Goal: Task Accomplishment & Management: Use online tool/utility

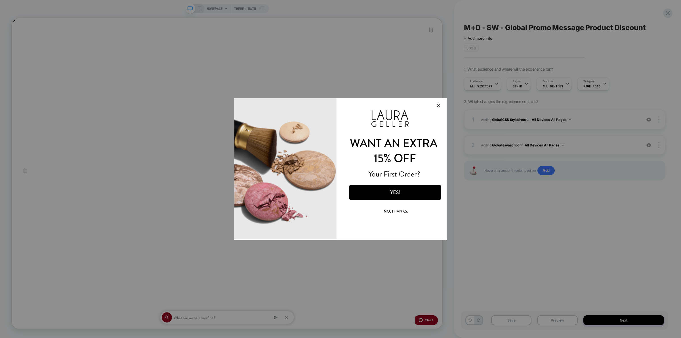
scroll to position [0, 574]
click at [440, 104] on button "Close Modal" at bounding box center [437, 105] width 15 height 14
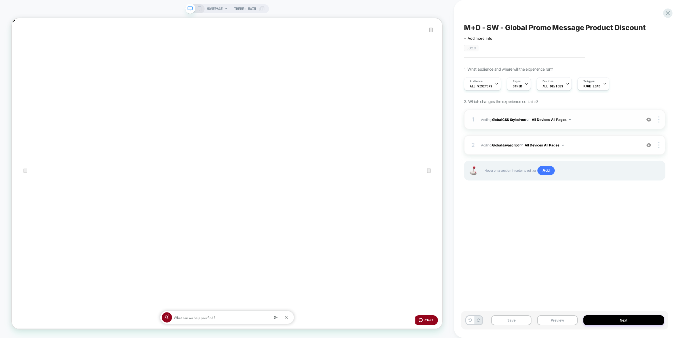
click at [0, 0] on span "Adding Global CSS Stylesheet on All Devices All Pages" at bounding box center [0, 0] width 0 height 0
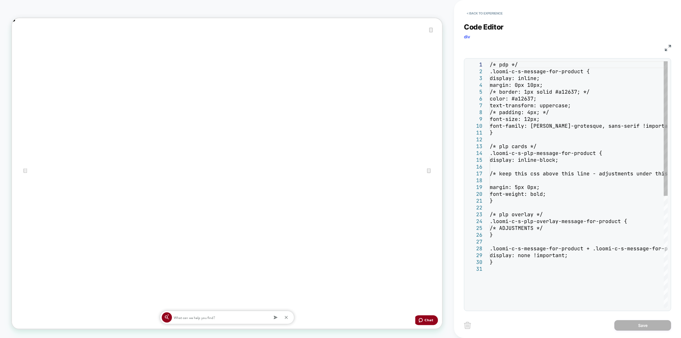
scroll to position [0, 1148]
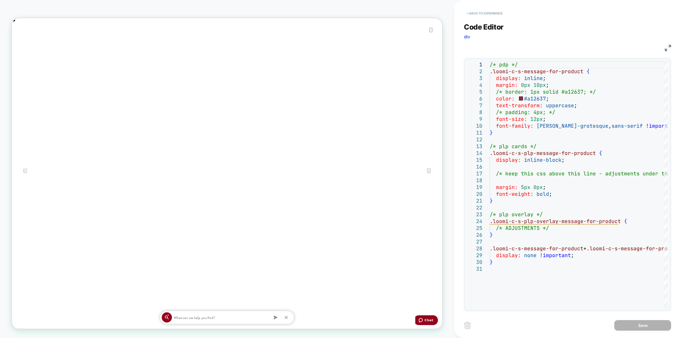
click at [0, 0] on button "< Back to experience" at bounding box center [0, 0] width 0 height 0
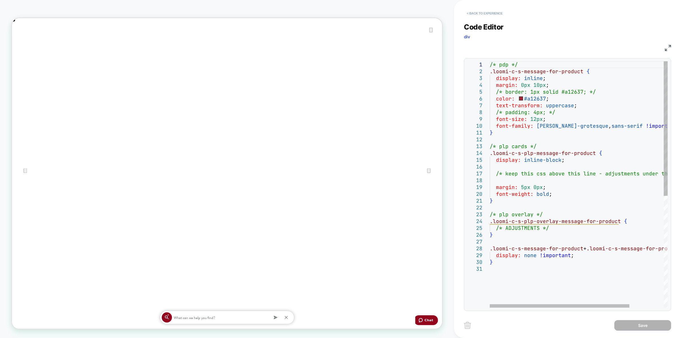
click at [480, 10] on button "< Back to experience" at bounding box center [484, 13] width 41 height 9
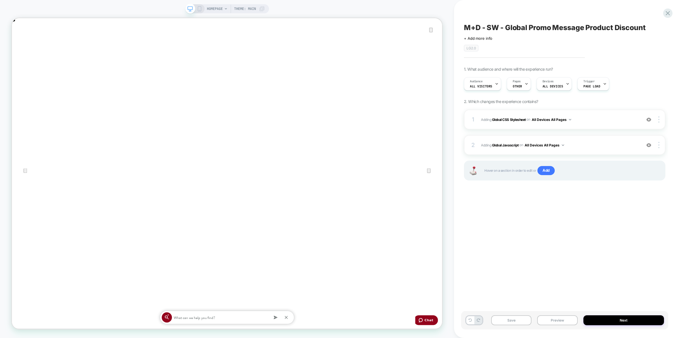
scroll to position [0, 0]
click at [620, 150] on div "2 Adding Global Javascript on All Devices All Pages Add Before Add After Target…" at bounding box center [564, 145] width 201 height 20
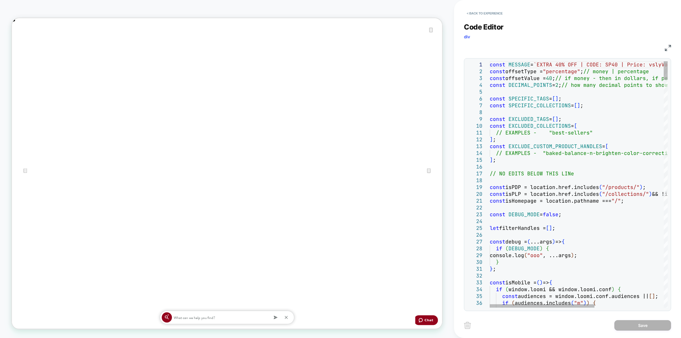
click at [491, 14] on button "< Back to experience" at bounding box center [484, 13] width 41 height 9
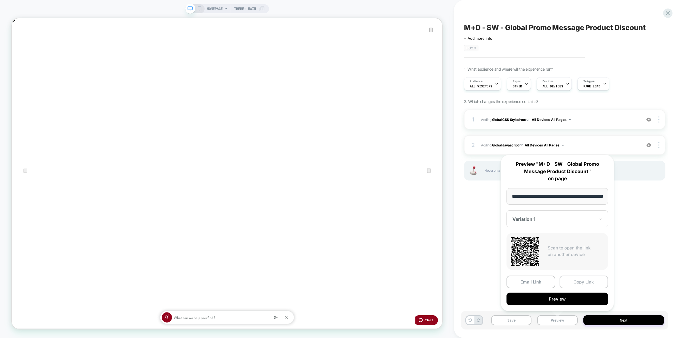
scroll to position [0, 20]
click at [579, 284] on button "Copy Link" at bounding box center [583, 281] width 49 height 13
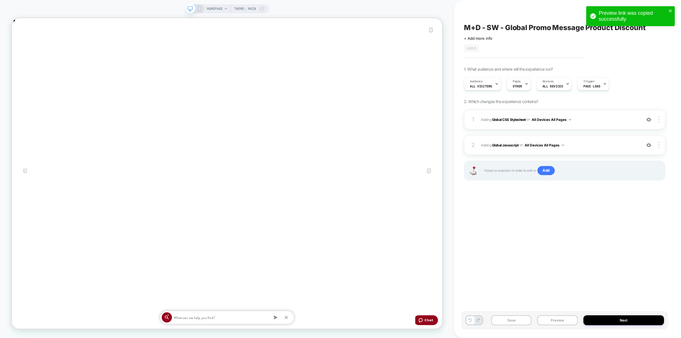
scroll to position [0, 1148]
click at [593, 148] on span "Adding Global Javascript on All Devices All Pages" at bounding box center [559, 145] width 157 height 7
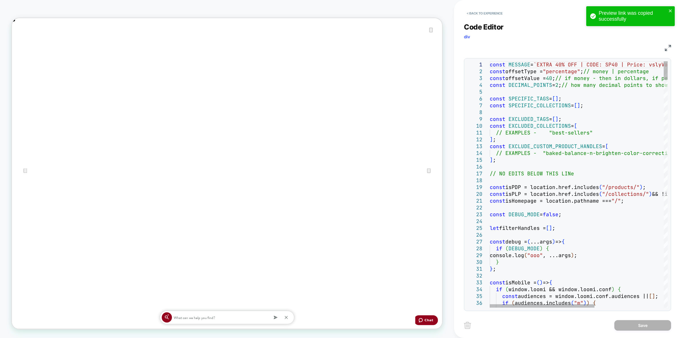
scroll to position [0, 0]
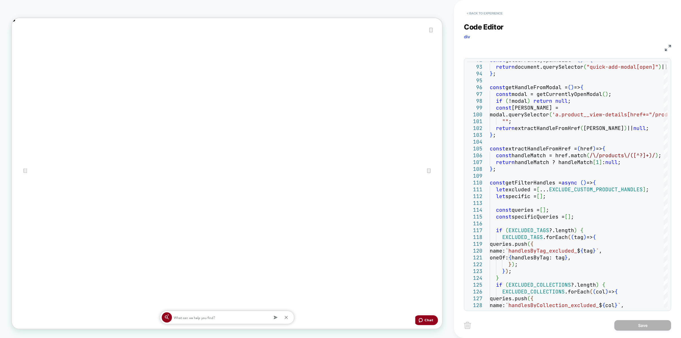
click at [495, 13] on button "< Back to experience" at bounding box center [484, 13] width 41 height 9
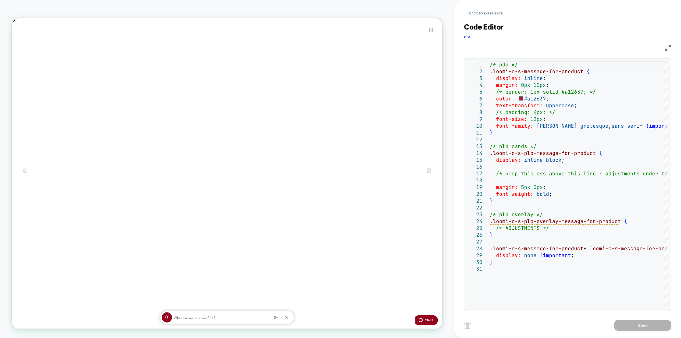
scroll to position [0, 1148]
click at [533, 97] on div "/* pdp */ .loomi-c-s-message-for-product { display: inline ; margin: 0px 10px ;…" at bounding box center [599, 286] width 221 height 450
type textarea "**********"
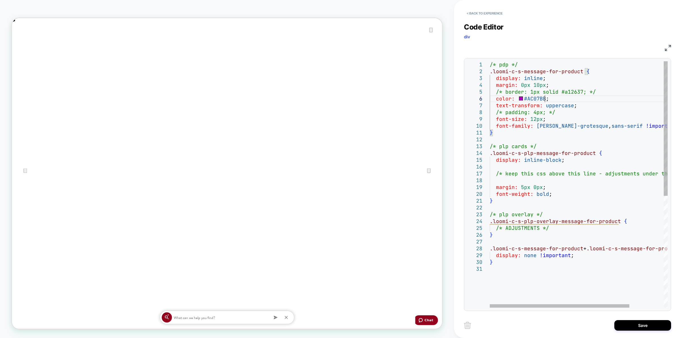
click at [552, 99] on div "/* pdp */ .loomi-c-s-message-for-product { display: inline ; margin: 0px 10px ;…" at bounding box center [599, 286] width 221 height 450
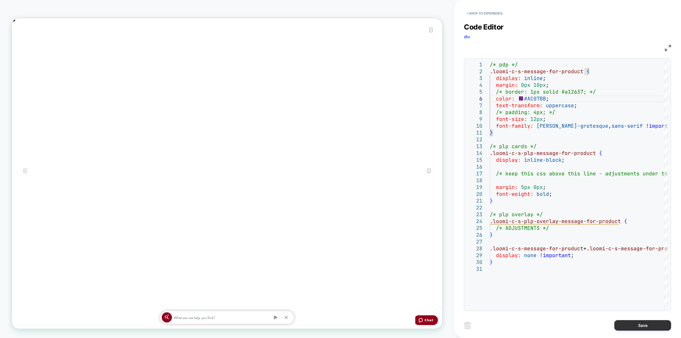
click at [651, 327] on button "Save" at bounding box center [642, 325] width 57 height 10
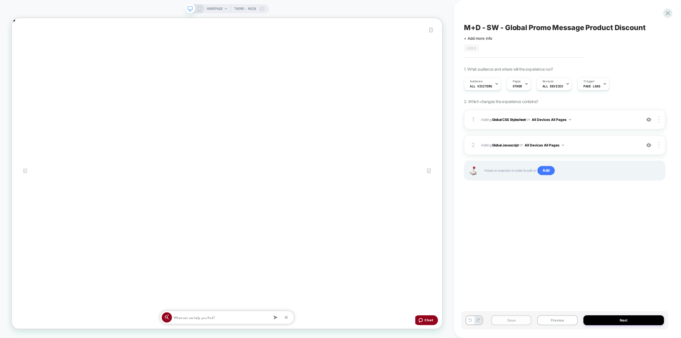
click at [514, 78] on div "Pages OTHER" at bounding box center [517, 83] width 21 height 13
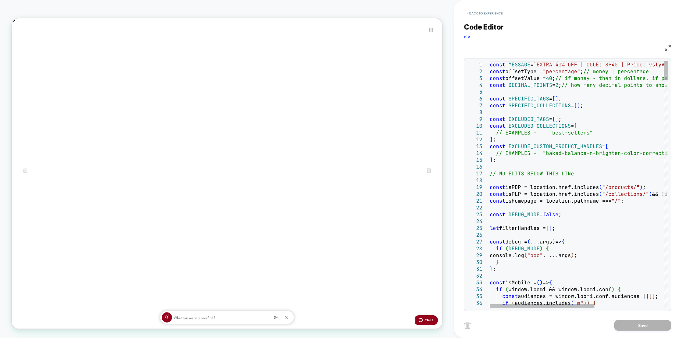
scroll to position [0, 1148]
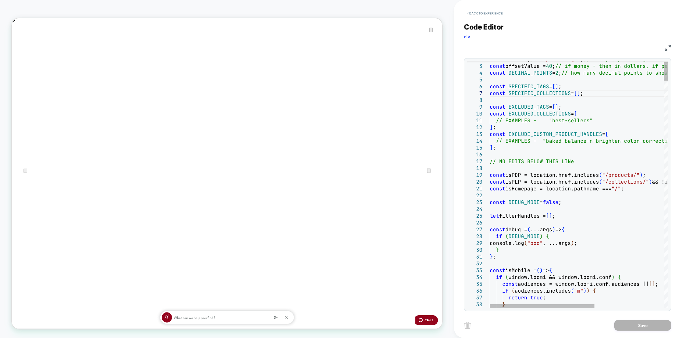
scroll to position [0, 574]
type textarea "**********"
drag, startPoint x: 653, startPoint y: 323, endPoint x: 623, endPoint y: 330, distance: 30.5
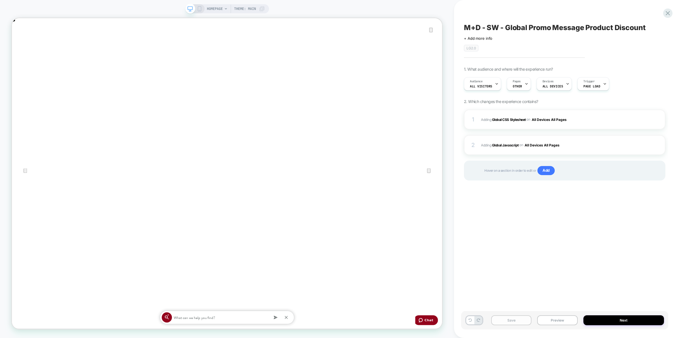
click at [525, 320] on button "Save" at bounding box center [511, 320] width 40 height 10
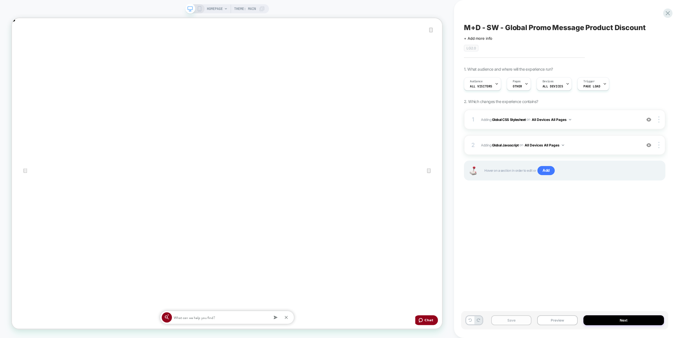
click at [525, 320] on button "Save" at bounding box center [511, 320] width 40 height 10
click at [564, 317] on button "Preview" at bounding box center [557, 320] width 40 height 10
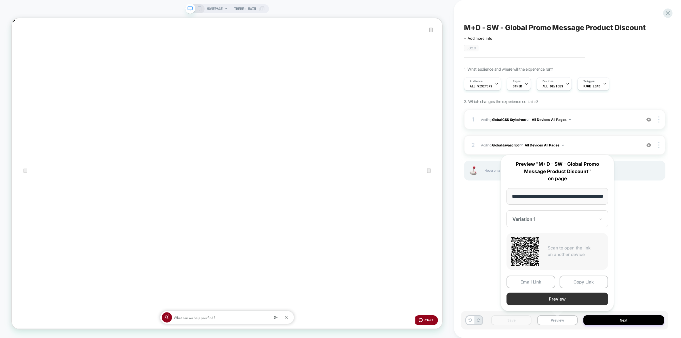
scroll to position [0, 20]
click at [0, 0] on button "Copy Link" at bounding box center [0, 0] width 0 height 0
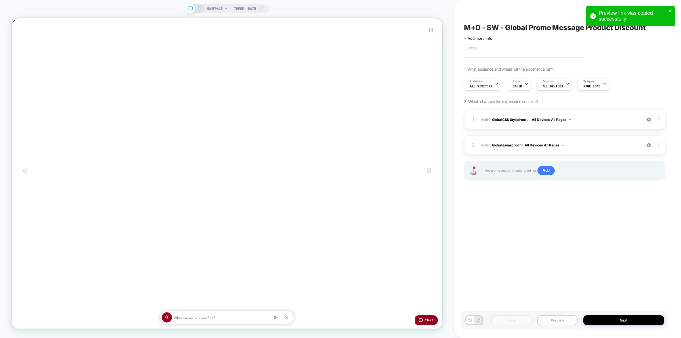
click at [555, 318] on button "Preview" at bounding box center [557, 320] width 40 height 10
click at [565, 320] on button "Preview" at bounding box center [557, 320] width 40 height 10
click at [558, 318] on button "Preview" at bounding box center [557, 320] width 40 height 10
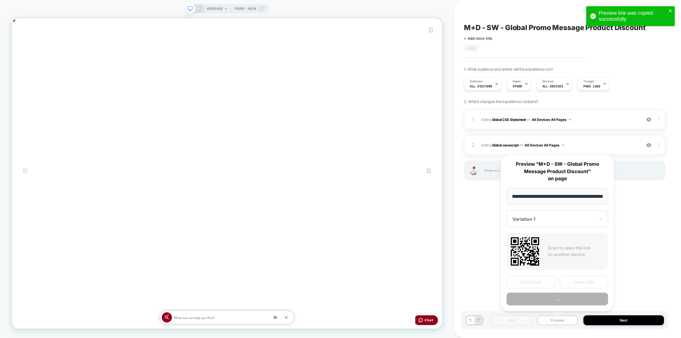
scroll to position [0, 20]
click at [582, 280] on button "Copy Link" at bounding box center [583, 281] width 49 height 13
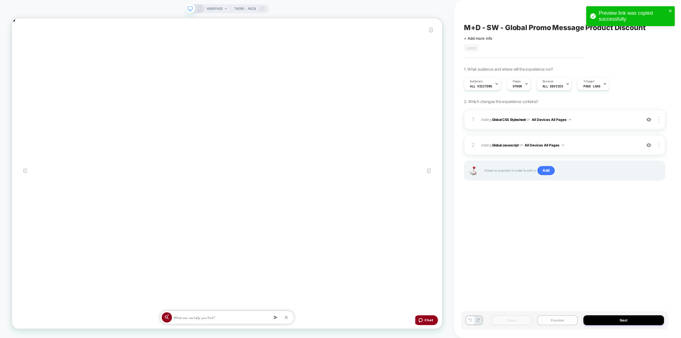
scroll to position [0, 0]
click at [555, 322] on button "Preview" at bounding box center [557, 320] width 40 height 10
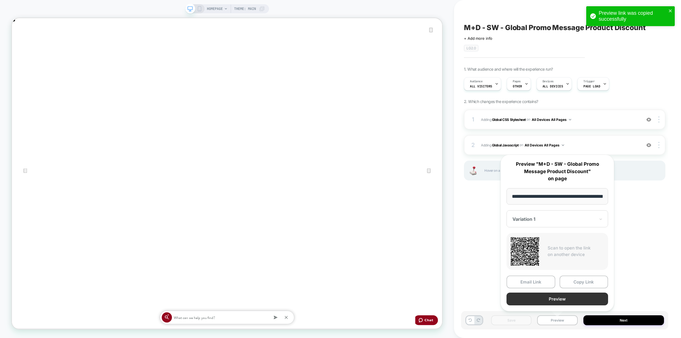
scroll to position [0, 20]
click at [588, 284] on button "Copy Link" at bounding box center [583, 281] width 49 height 13
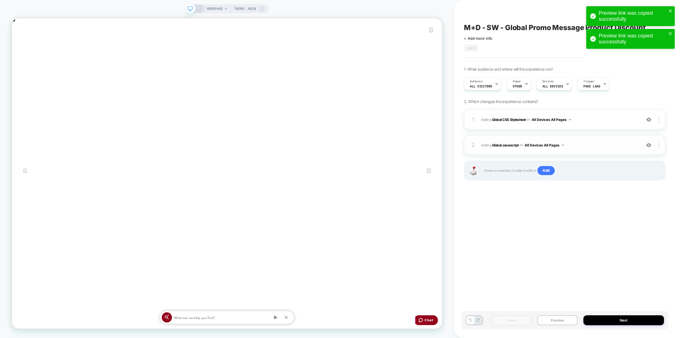
scroll to position [0, 1148]
click at [588, 146] on span "Adding Global Javascript on All Devices All Pages" at bounding box center [559, 145] width 157 height 7
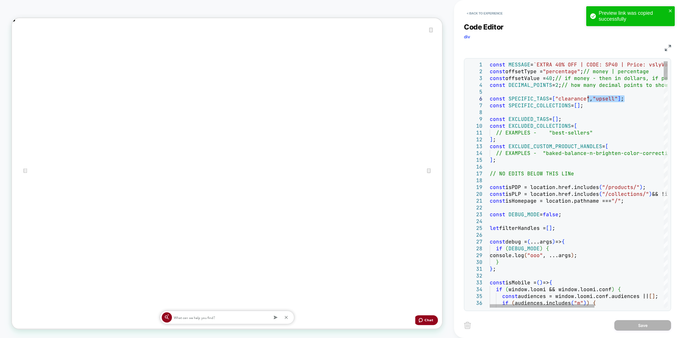
scroll to position [0, 0]
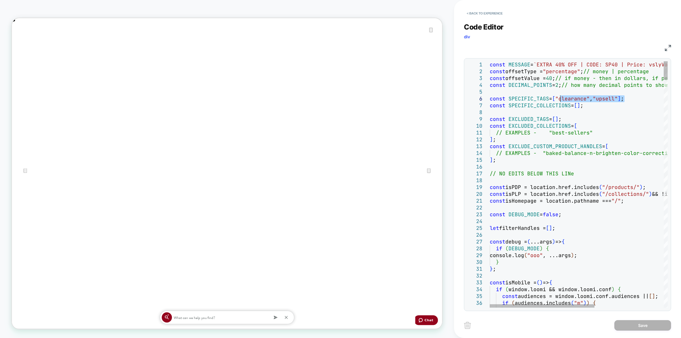
drag, startPoint x: 618, startPoint y: 98, endPoint x: 560, endPoint y: 96, distance: 59.0
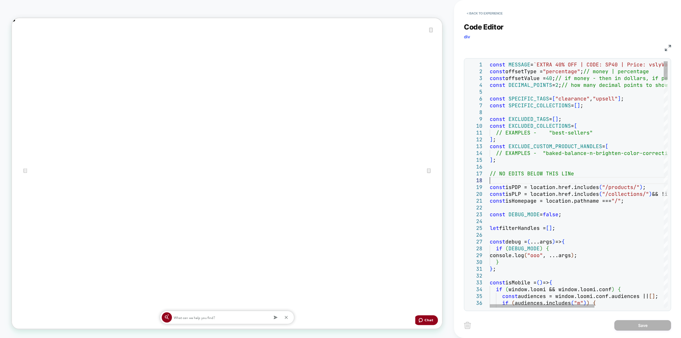
scroll to position [0, 574]
drag, startPoint x: 624, startPoint y: 98, endPoint x: 561, endPoint y: 100, distance: 63.3
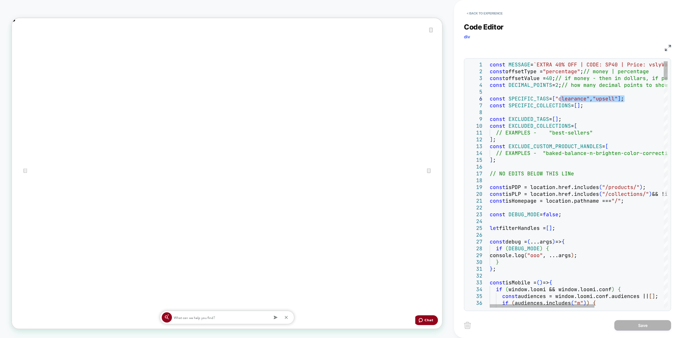
type textarea "**********"
click at [651, 324] on button "Save" at bounding box center [642, 325] width 57 height 10
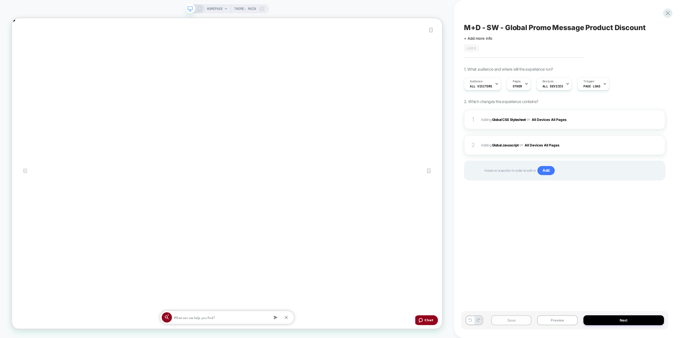
click at [0, 0] on button "Save" at bounding box center [0, 0] width 0 height 0
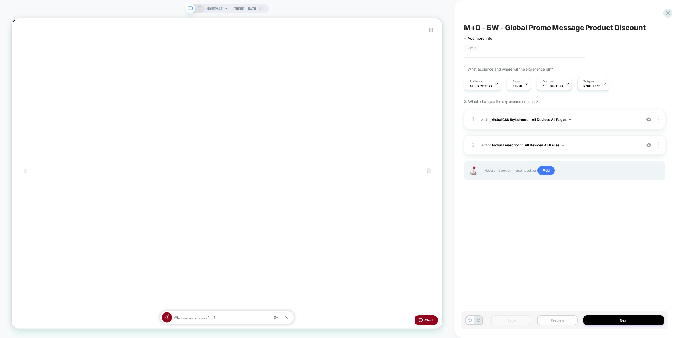
click at [0, 0] on button "Preview" at bounding box center [0, 0] width 0 height 0
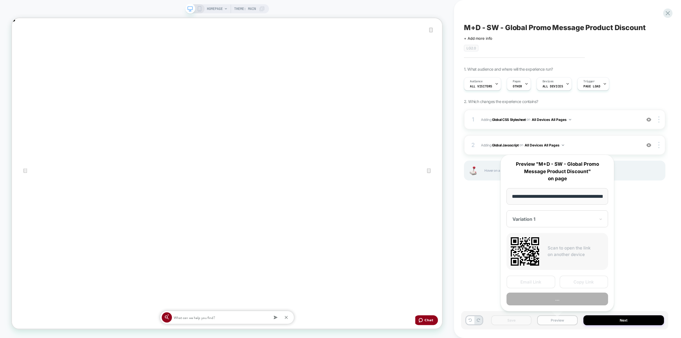
scroll to position [0, 20]
click at [569, 282] on button "Copy Link" at bounding box center [583, 281] width 49 height 13
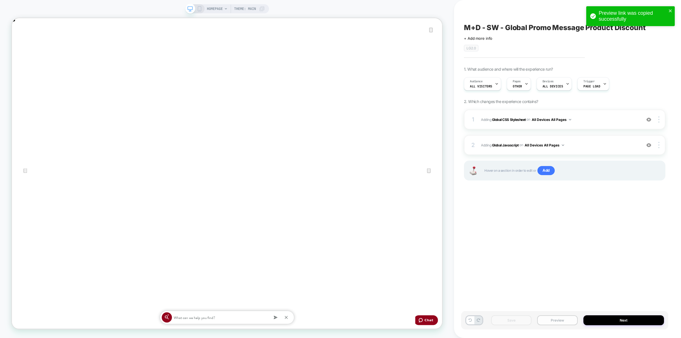
click at [0, 0] on button "Preview" at bounding box center [0, 0] width 0 height 0
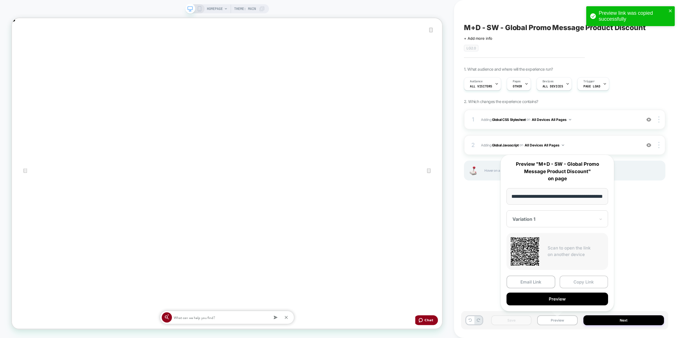
click at [582, 281] on button "Copy Link" at bounding box center [583, 281] width 49 height 13
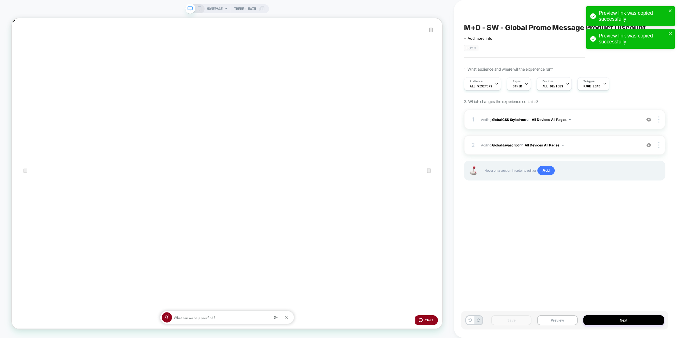
scroll to position [0, 574]
click at [594, 125] on div "1 Adding Global CSS Stylesheet on All Devices All Pages Add Before Add After Ta…" at bounding box center [564, 119] width 201 height 20
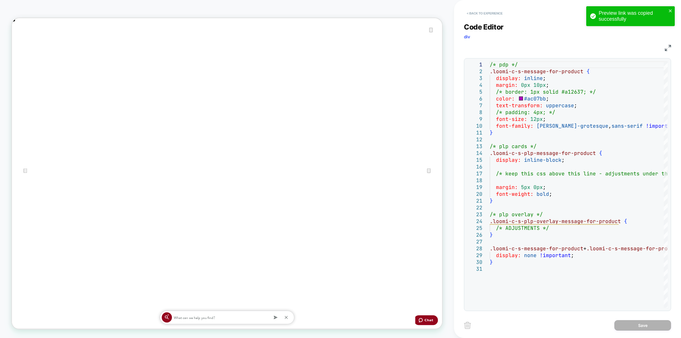
click at [485, 9] on button "< Back to experience" at bounding box center [484, 13] width 41 height 9
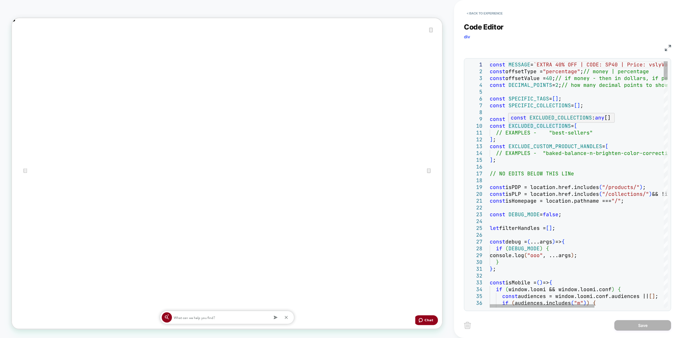
scroll to position [0, 0]
type textarea "**********"
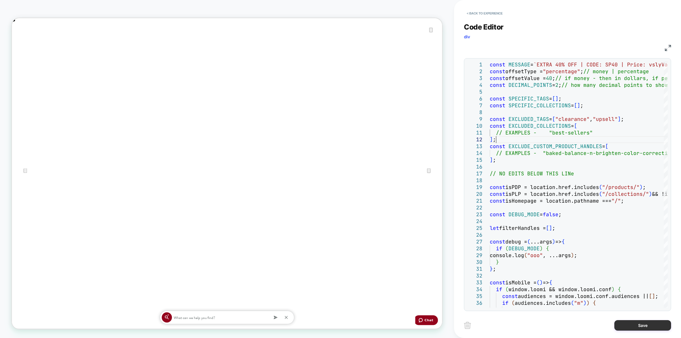
click at [630, 321] on button "Save" at bounding box center [642, 325] width 57 height 10
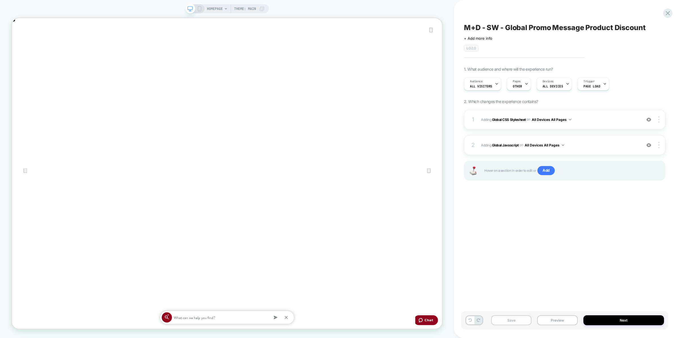
click at [0, 0] on button "Save" at bounding box center [0, 0] width 0 height 0
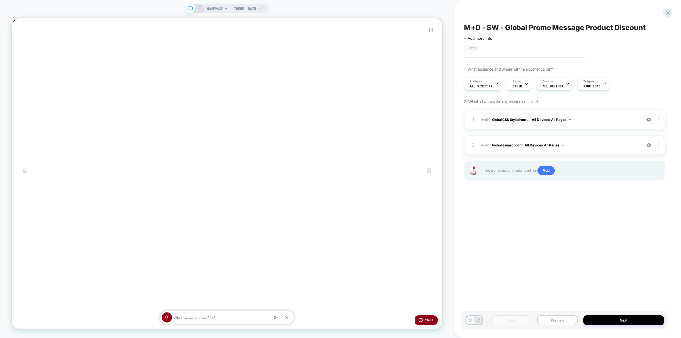
click at [569, 318] on button "Preview" at bounding box center [557, 320] width 40 height 10
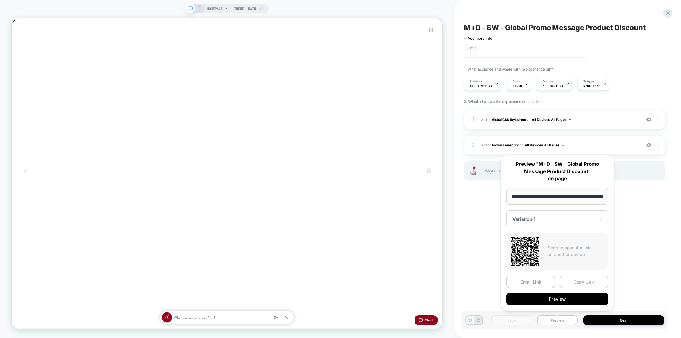
scroll to position [0, 20]
click at [0, 0] on button "Copy Link" at bounding box center [0, 0] width 0 height 0
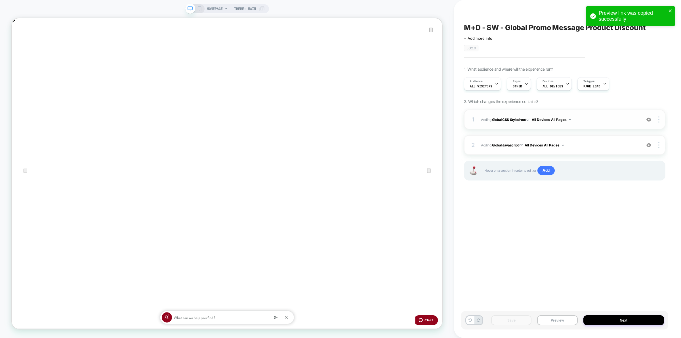
scroll to position [0, 0]
click at [609, 120] on span "Adding Global CSS Stylesheet on All Devices All Pages" at bounding box center [559, 119] width 157 height 7
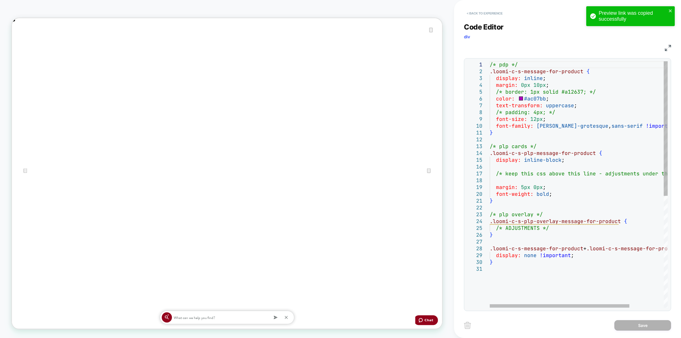
click at [0, 0] on button "< Back to experience" at bounding box center [0, 0] width 0 height 0
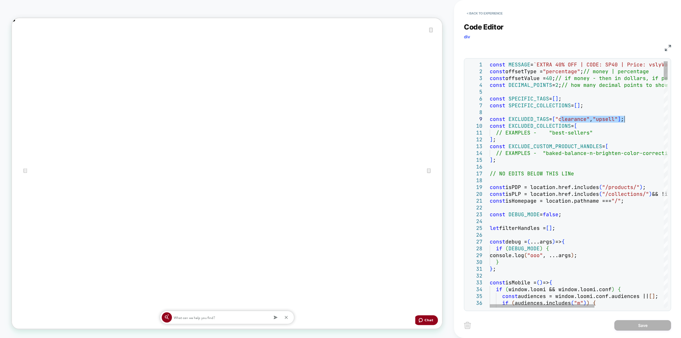
drag, startPoint x: 560, startPoint y: 119, endPoint x: 623, endPoint y: 117, distance: 63.9
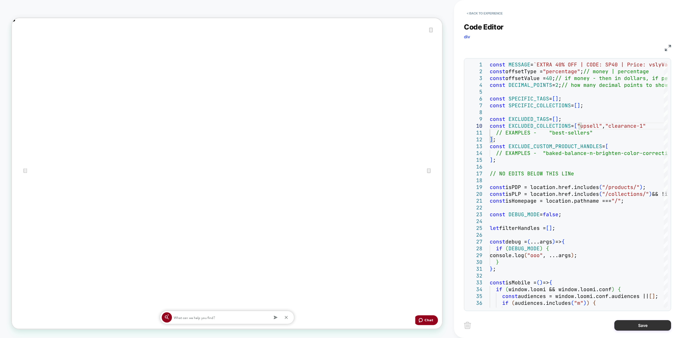
type textarea "**********"
click at [0, 0] on button "Save" at bounding box center [0, 0] width 0 height 0
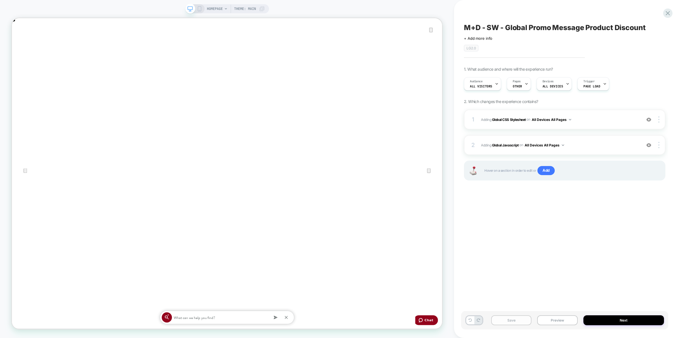
scroll to position [0, 574]
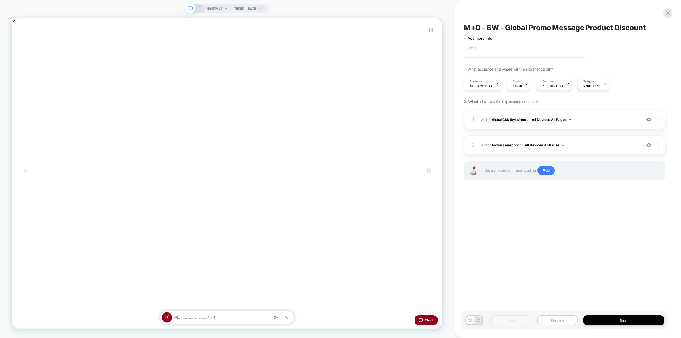
click at [561, 320] on button "Preview" at bounding box center [557, 320] width 40 height 10
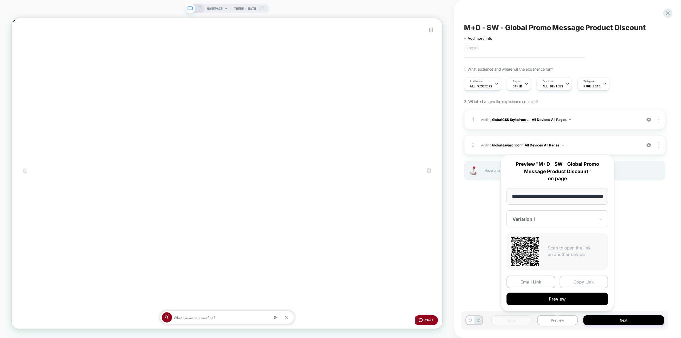
scroll to position [0, 20]
click at [589, 277] on button "Copy Link" at bounding box center [583, 281] width 49 height 13
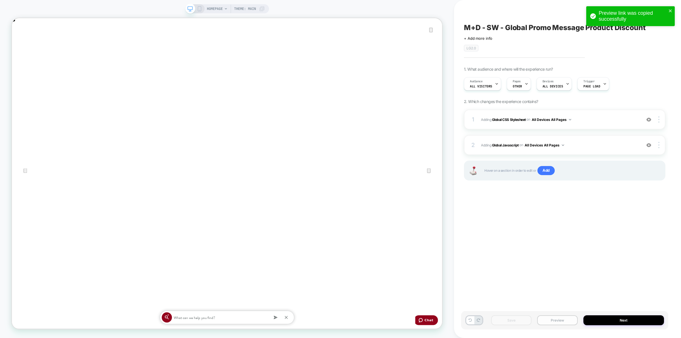
click at [548, 321] on button "Preview" at bounding box center [557, 320] width 40 height 10
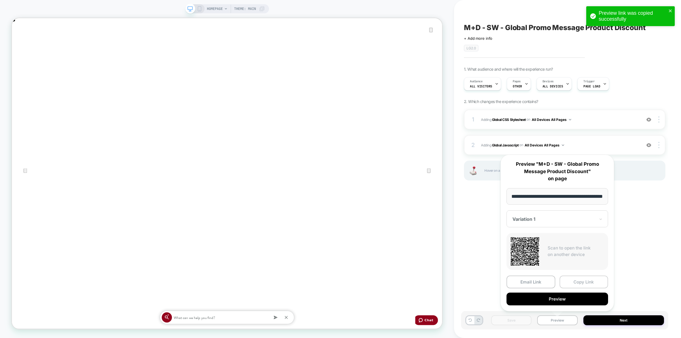
click at [579, 280] on button "Copy Link" at bounding box center [583, 281] width 49 height 13
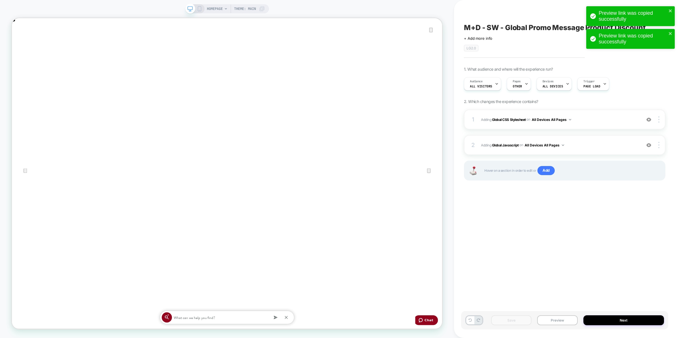
scroll to position [0, 574]
click at [558, 29] on span "M+D - SW - Global Promo Message Product Discount" at bounding box center [555, 27] width 182 height 9
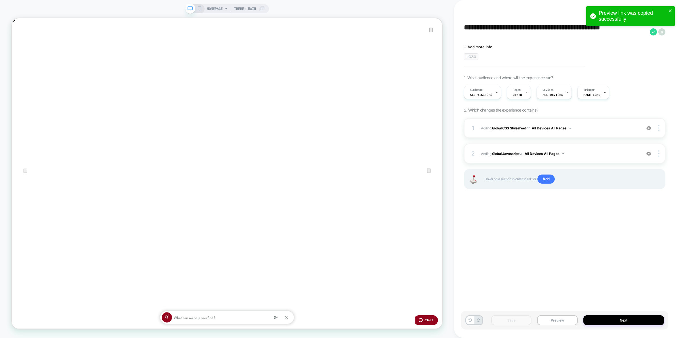
click at [578, 250] on div "**********" at bounding box center [564, 169] width 207 height 326
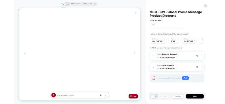
scroll to position [0, 0]
